Goal: Information Seeking & Learning: Understand process/instructions

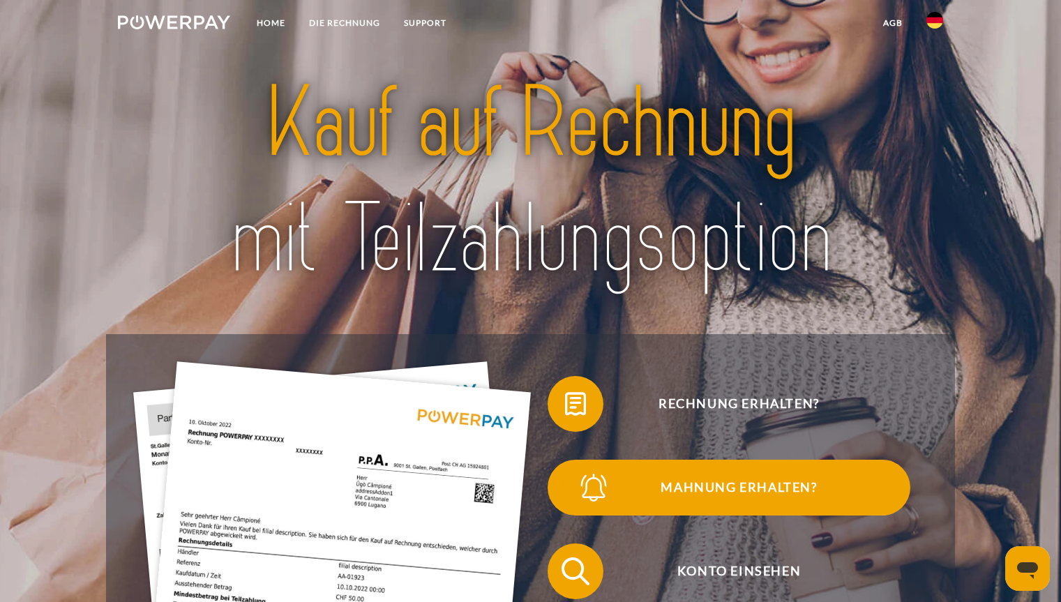
click at [734, 486] on span "Mahnung erhalten?" at bounding box center [739, 488] width 342 height 56
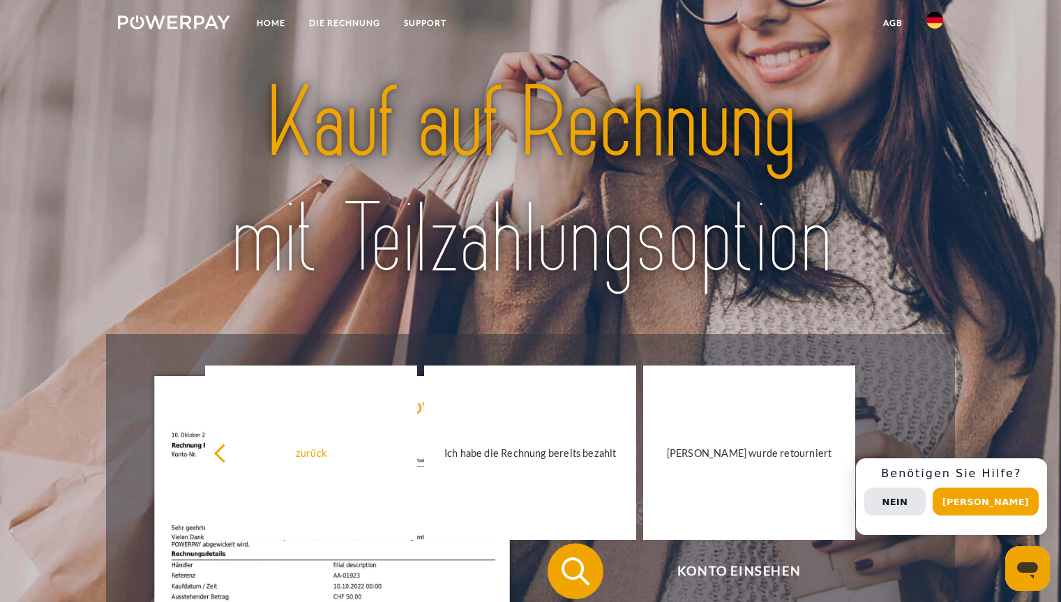
scroll to position [27, 0]
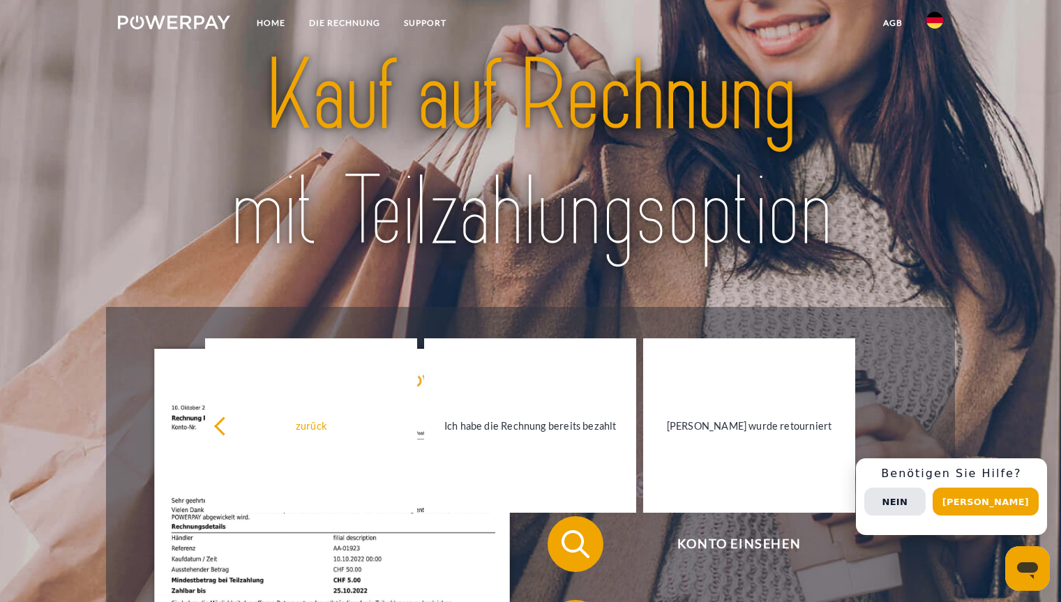
drag, startPoint x: 1064, startPoint y: 124, endPoint x: 682, endPoint y: 191, distance: 386.9
click at [682, 191] on img at bounding box center [530, 154] width 744 height 242
click at [914, 499] on button "Nein" at bounding box center [895, 502] width 61 height 28
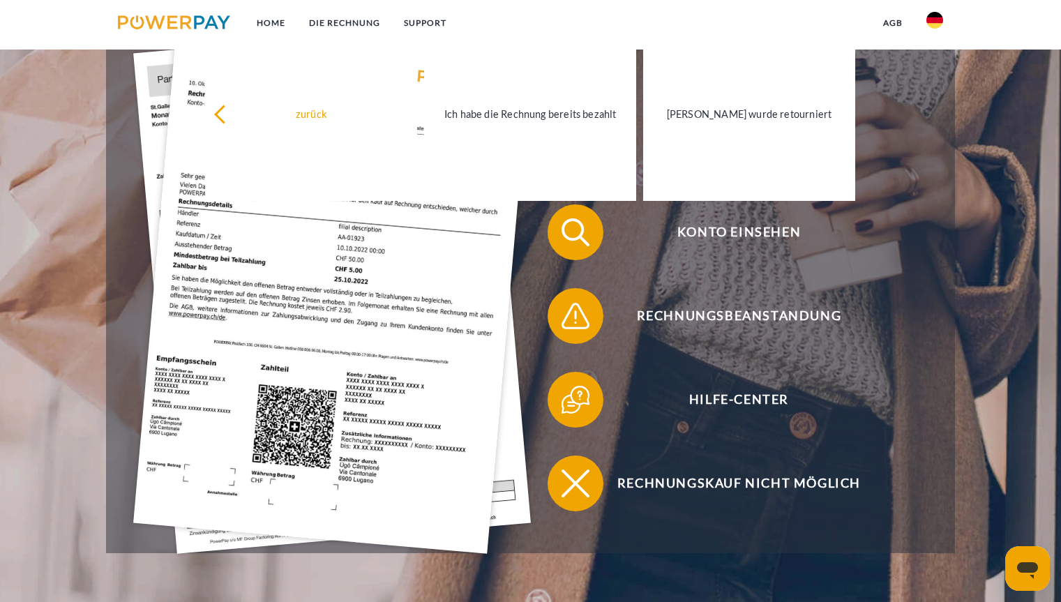
scroll to position [342, 0]
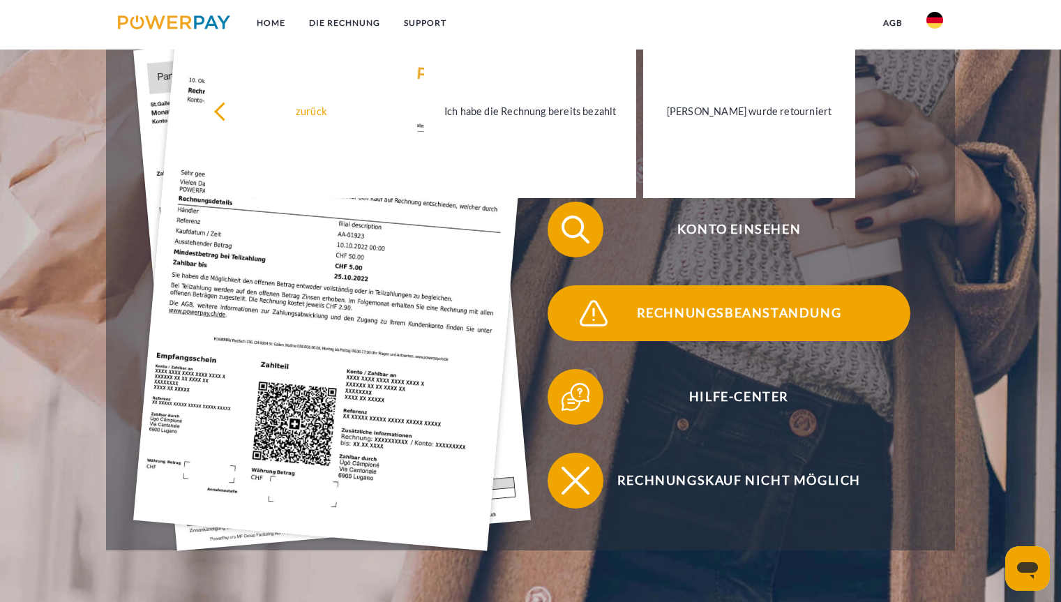
click at [736, 313] on span "Rechnungsbeanstandung" at bounding box center [739, 313] width 342 height 56
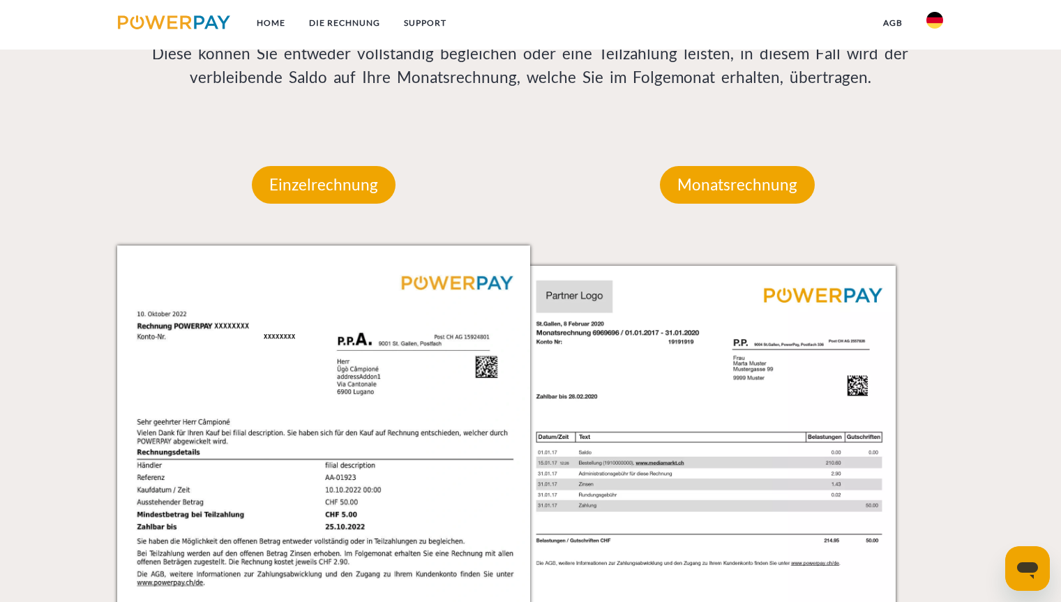
scroll to position [1272, 0]
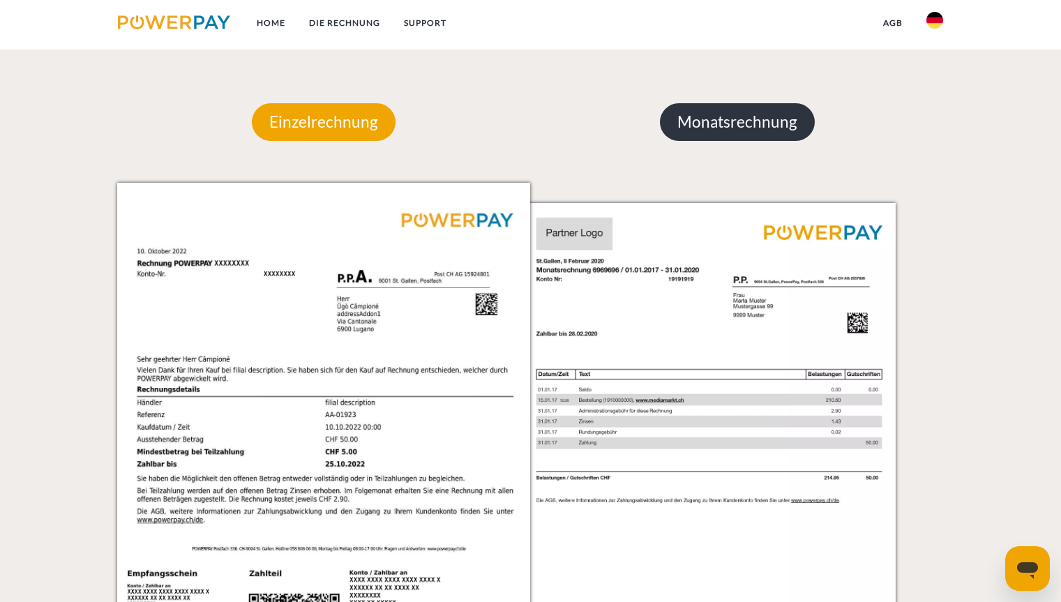
click at [754, 135] on p "Monatsrechnung" at bounding box center [737, 122] width 155 height 38
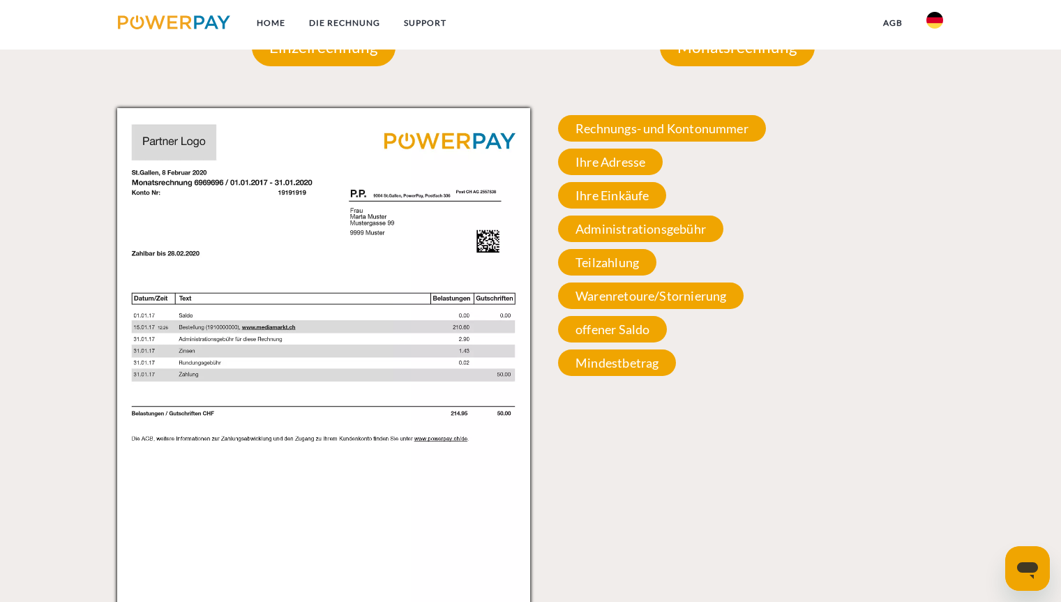
scroll to position [1353, 0]
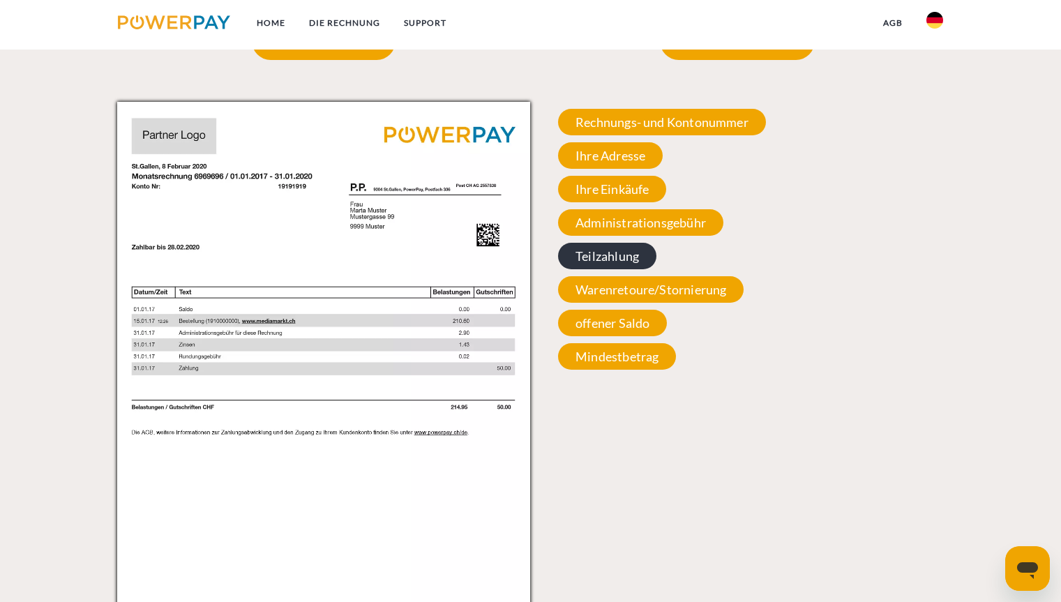
click at [620, 264] on span "Teilzahlung" at bounding box center [607, 256] width 98 height 27
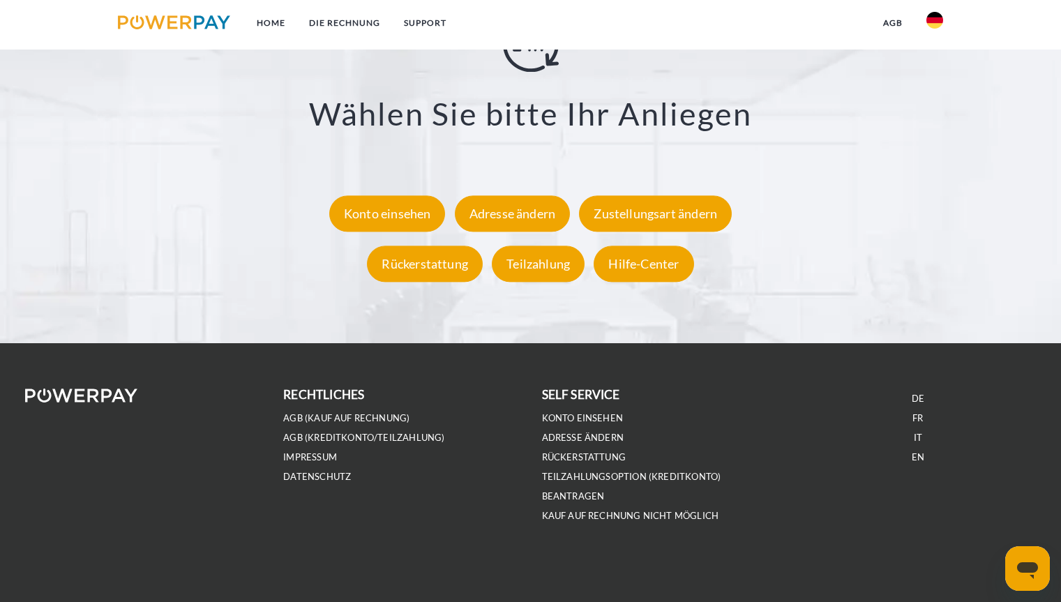
scroll to position [2619, 0]
click at [314, 453] on link "IMPRESSUM" at bounding box center [310, 458] width 54 height 12
